Goal: Information Seeking & Learning: Learn about a topic

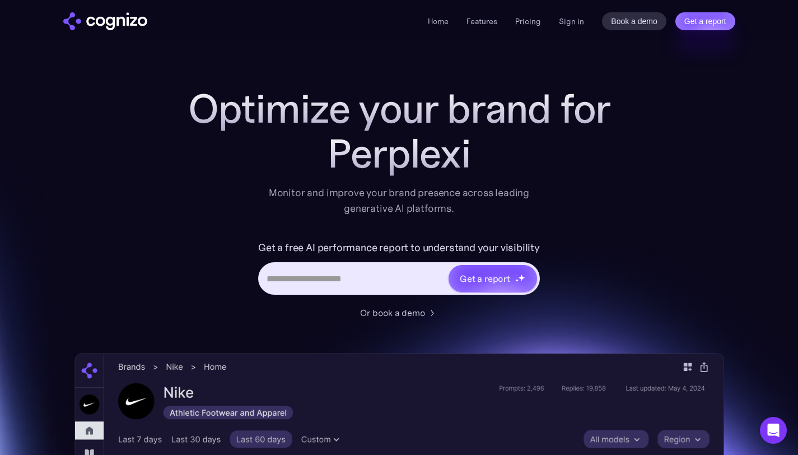
click at [488, 15] on li "Features" at bounding box center [481, 21] width 31 height 13
click at [482, 22] on link "Features" at bounding box center [481, 21] width 31 height 10
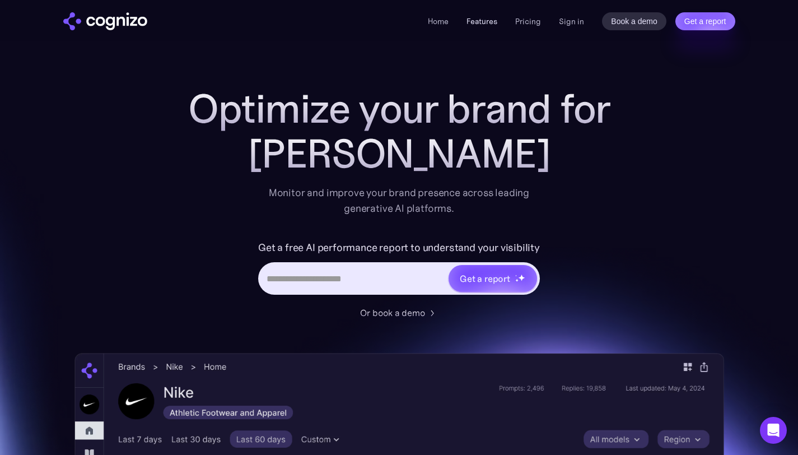
click at [489, 18] on link "Features" at bounding box center [481, 21] width 31 height 10
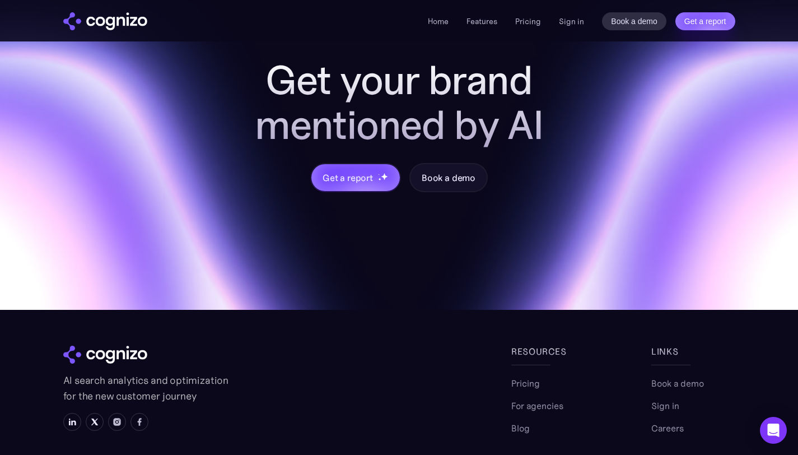
scroll to position [4288, 0]
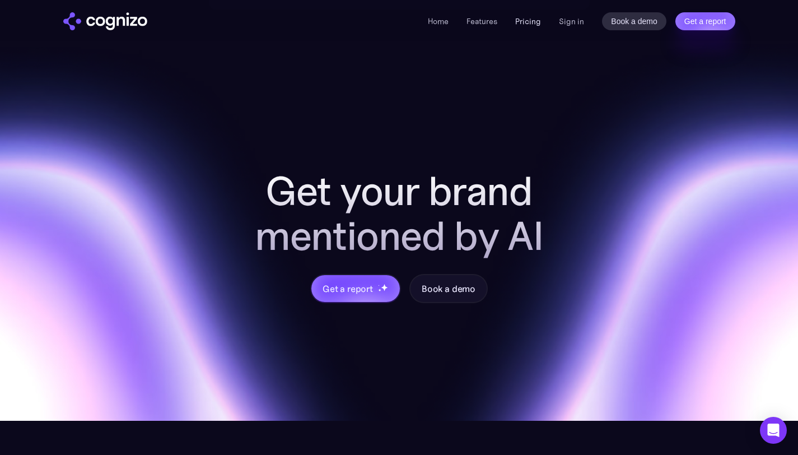
click at [528, 17] on link "Pricing" at bounding box center [528, 21] width 26 height 10
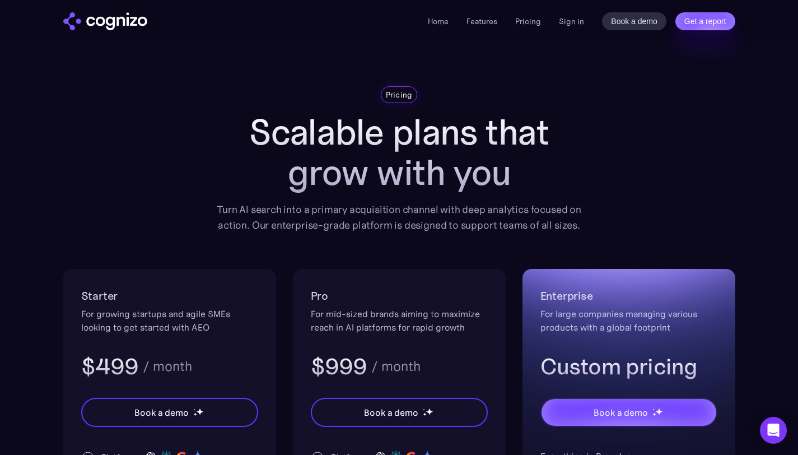
click at [170, 35] on div "Home Features Pricing Book a demo Get a report Sign in Book a demo Get a report" at bounding box center [399, 20] width 798 height 41
click at [126, 21] on img "home" at bounding box center [105, 21] width 84 height 18
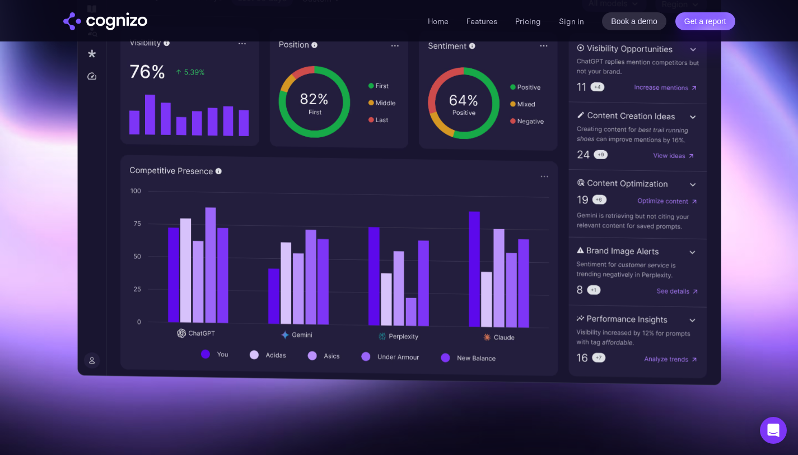
scroll to position [429, 0]
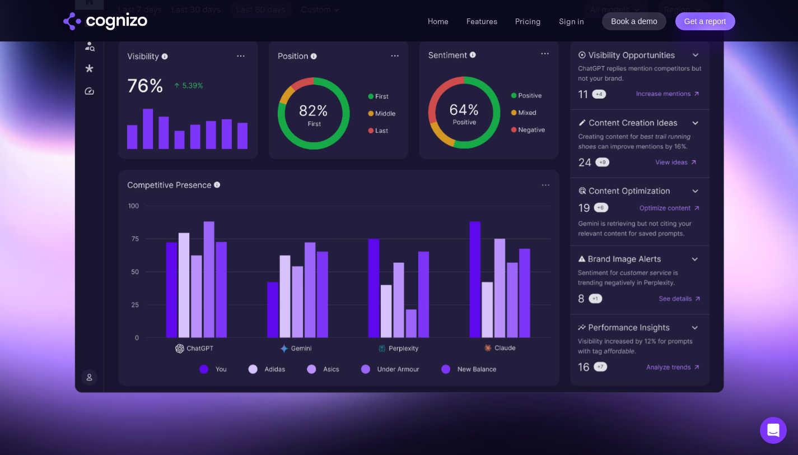
drag, startPoint x: 10, startPoint y: 111, endPoint x: 17, endPoint y: 308, distance: 197.8
click at [17, 310] on section "Optimize your brand for [PERSON_NAME] Monitor and improve your brand presence a…" at bounding box center [399, 25] width 798 height 736
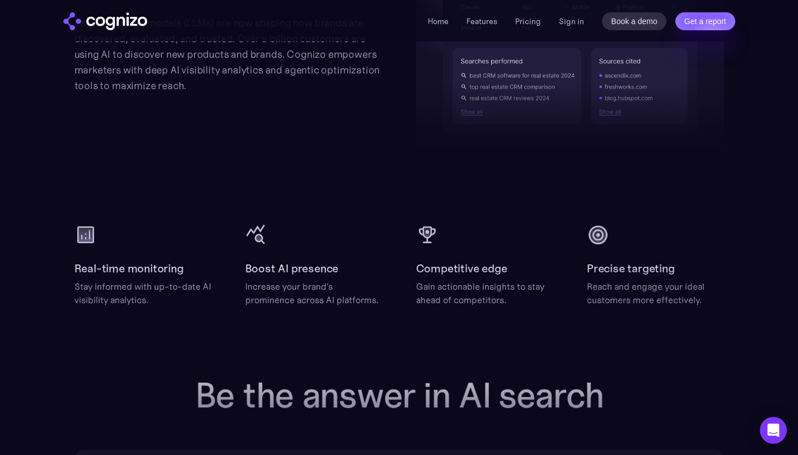
scroll to position [1374, 0]
